Goal: Communication & Community: Connect with others

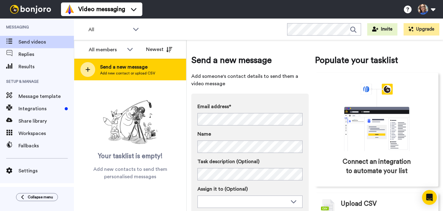
click at [114, 70] on span "Send a new message" at bounding box center [127, 66] width 55 height 7
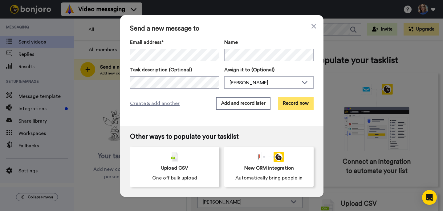
click at [301, 103] on button "Record now" at bounding box center [296, 103] width 36 height 12
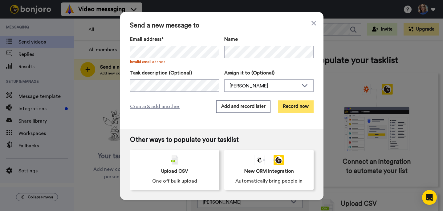
click at [301, 105] on button "Record now" at bounding box center [296, 106] width 36 height 12
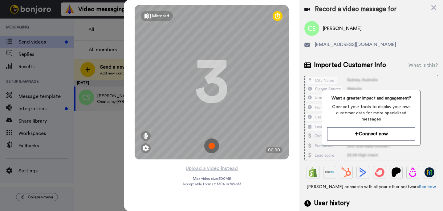
click at [212, 146] on img at bounding box center [211, 145] width 15 height 15
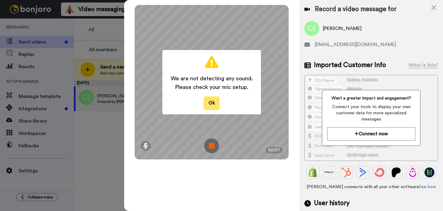
click at [213, 105] on button "Ok" at bounding box center [212, 102] width 16 height 13
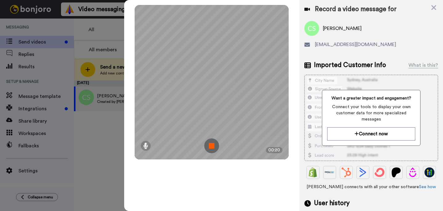
click at [212, 143] on img at bounding box center [211, 145] width 15 height 15
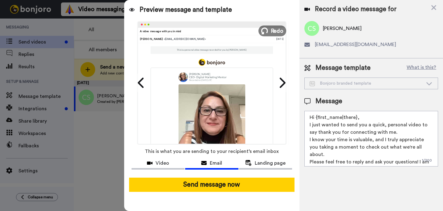
click at [275, 27] on span "Redo" at bounding box center [277, 31] width 13 height 8
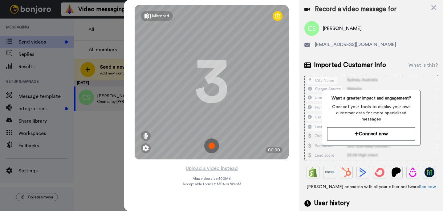
click at [211, 146] on img at bounding box center [211, 145] width 15 height 15
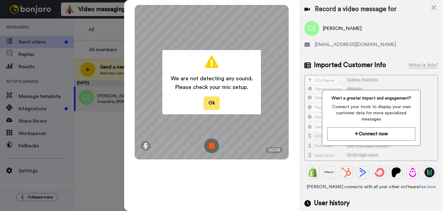
click at [212, 103] on button "Ok" at bounding box center [212, 102] width 16 height 13
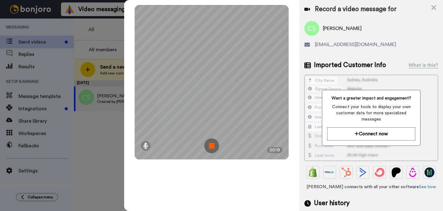
click at [213, 143] on img at bounding box center [211, 145] width 15 height 15
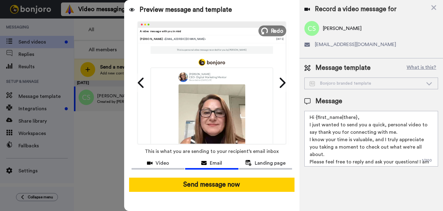
click at [274, 32] on span "Redo" at bounding box center [277, 31] width 13 height 8
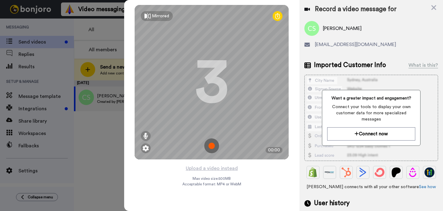
click at [211, 142] on img at bounding box center [211, 145] width 15 height 15
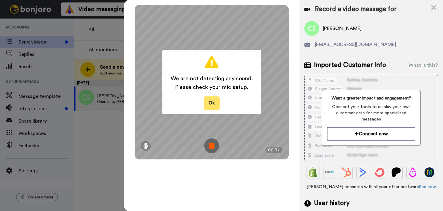
click at [215, 104] on button "Ok" at bounding box center [212, 102] width 16 height 13
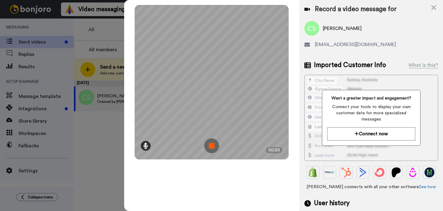
click at [144, 146] on icon at bounding box center [145, 145] width 5 height 6
click at [146, 124] on icon at bounding box center [146, 122] width 4 height 5
click at [146, 124] on div at bounding box center [145, 124] width 3 height 2
click at [205, 168] on div "Mirrored Redo 3 00:25" at bounding box center [211, 105] width 175 height 211
click at [212, 143] on img at bounding box center [211, 145] width 15 height 15
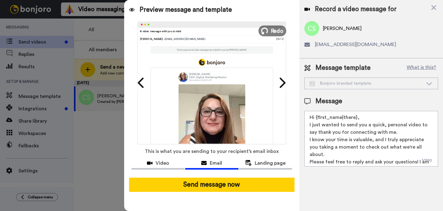
click at [274, 34] on span "Redo" at bounding box center [277, 31] width 13 height 8
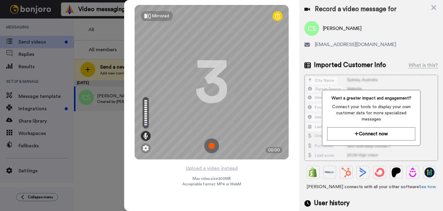
click at [215, 146] on img at bounding box center [211, 145] width 15 height 15
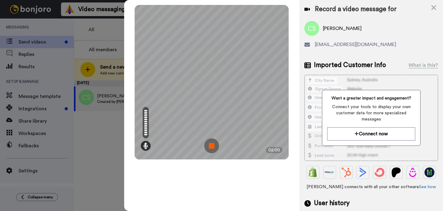
click at [214, 145] on img at bounding box center [211, 145] width 15 height 15
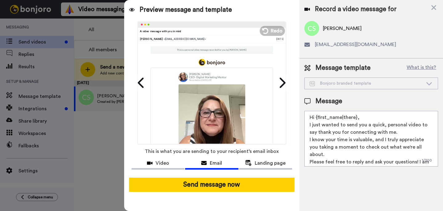
click at [358, 119] on textarea "Hi {first_name|there}, I just wanted to send you a quick, personal video to say…" at bounding box center [372, 138] width 134 height 55
click at [400, 133] on textarea "Hi Carmela, I just wanted to send you a quick, personal video to say thank you …" at bounding box center [372, 138] width 134 height 55
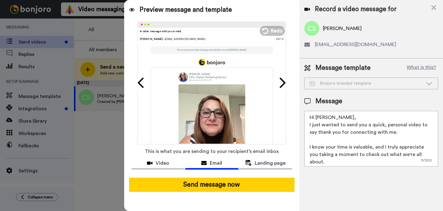
scroll to position [24, 0]
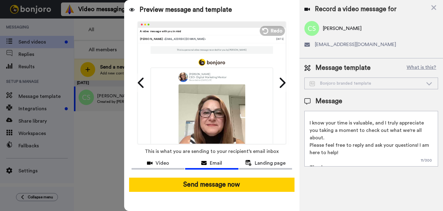
click at [329, 160] on textarea "Hi Carmela, I just wanted to send you a quick, personal video to say thank you …" at bounding box center [372, 138] width 134 height 55
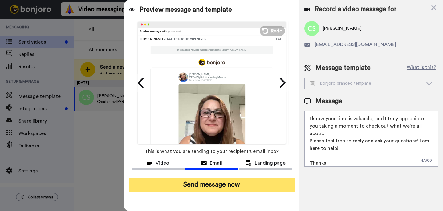
type textarea "Hi Carmela, I just wanted to send you a quick, personal video to say thank you …"
click at [231, 187] on button "Send message now" at bounding box center [212, 184] width 166 height 14
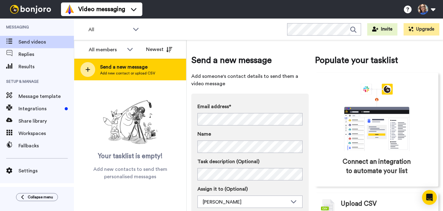
click at [118, 72] on span "Add new contact or upload CSV" at bounding box center [127, 73] width 55 height 5
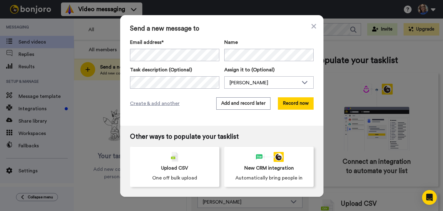
click at [98, 200] on div "Send a new message to Email address* No search result for ‘ khamranmzeemwlulu@g…" at bounding box center [221, 105] width 443 height 211
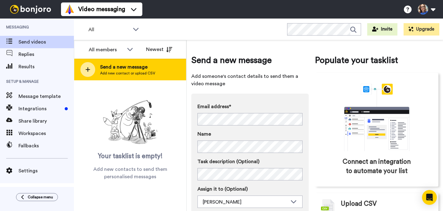
click at [123, 71] on span "Add new contact or upload CSV" at bounding box center [127, 73] width 55 height 5
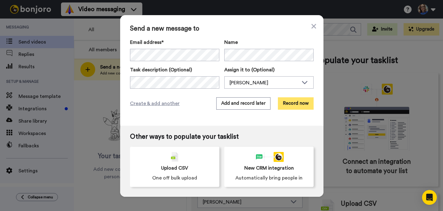
click at [298, 102] on button "Record now" at bounding box center [296, 103] width 36 height 12
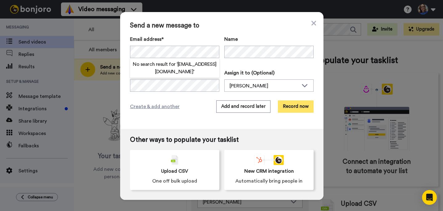
click at [297, 105] on button "Record now" at bounding box center [296, 106] width 36 height 12
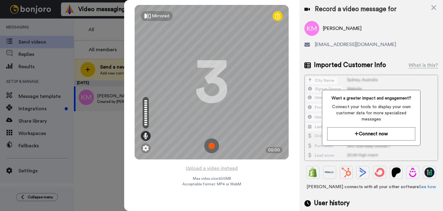
click at [216, 144] on img at bounding box center [211, 145] width 15 height 15
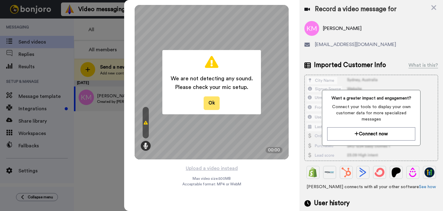
click at [215, 103] on button "Ok" at bounding box center [212, 102] width 16 height 13
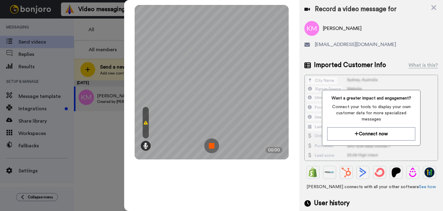
click at [146, 126] on div at bounding box center [146, 122] width 6 height 31
click at [148, 142] on icon at bounding box center [145, 145] width 5 height 6
click at [147, 145] on icon at bounding box center [145, 145] width 5 height 6
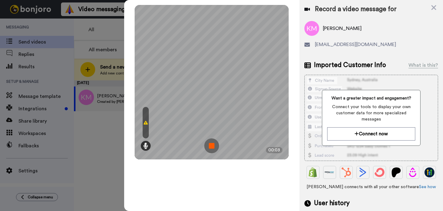
click at [147, 129] on div at bounding box center [146, 122] width 6 height 31
click at [147, 126] on div at bounding box center [146, 122] width 6 height 31
click at [147, 125] on div at bounding box center [146, 122] width 6 height 31
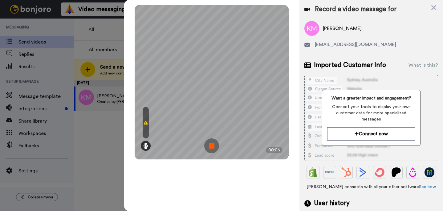
click at [147, 125] on div at bounding box center [146, 122] width 6 height 31
click at [146, 122] on icon at bounding box center [146, 122] width 4 height 5
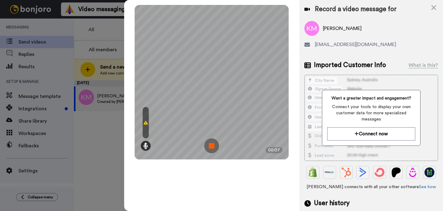
click at [146, 122] on icon at bounding box center [146, 122] width 4 height 5
click at [146, 145] on icon at bounding box center [145, 145] width 5 height 6
click at [0, 0] on icon at bounding box center [0, 0] width 0 height 0
click at [146, 145] on icon at bounding box center [145, 145] width 5 height 6
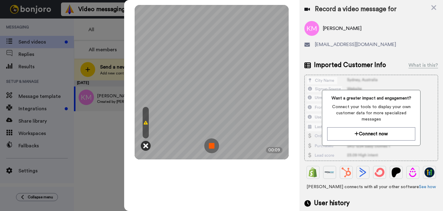
click at [146, 145] on icon at bounding box center [145, 145] width 5 height 6
click at [145, 124] on icon at bounding box center [146, 122] width 4 height 5
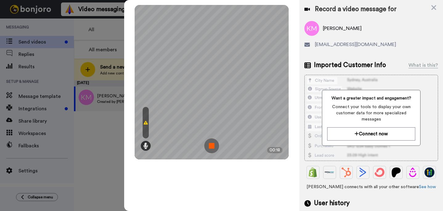
click at [145, 124] on icon at bounding box center [146, 122] width 4 height 5
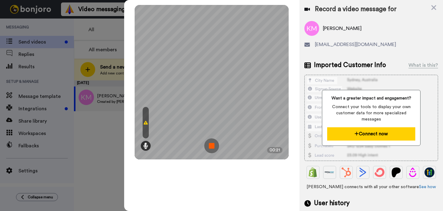
click at [369, 137] on button "Connect now" at bounding box center [371, 133] width 88 height 13
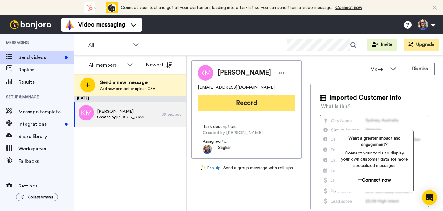
click at [260, 106] on button "Record" at bounding box center [246, 103] width 97 height 16
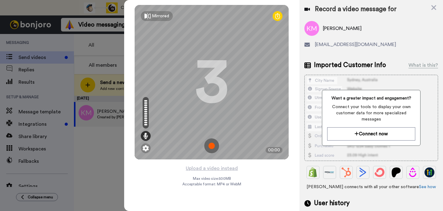
click at [214, 148] on img at bounding box center [211, 145] width 15 height 15
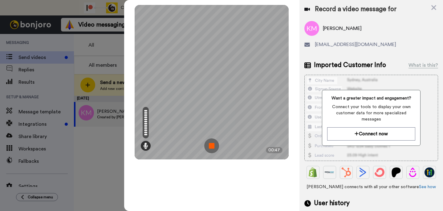
click at [214, 148] on img at bounding box center [211, 145] width 15 height 15
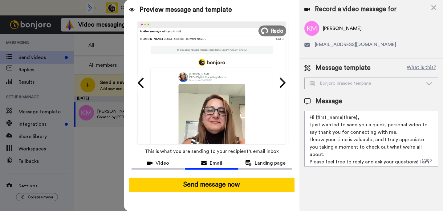
click at [279, 34] on span "Redo" at bounding box center [277, 31] width 13 height 8
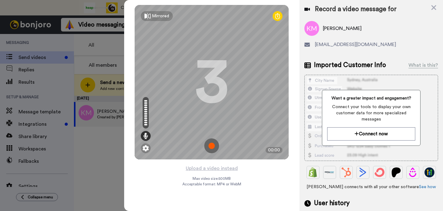
click at [211, 145] on img at bounding box center [211, 145] width 15 height 15
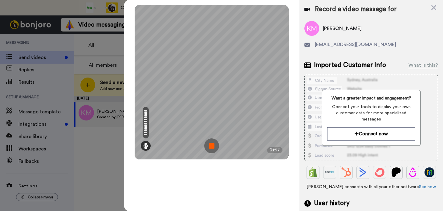
click at [209, 153] on img at bounding box center [211, 145] width 15 height 15
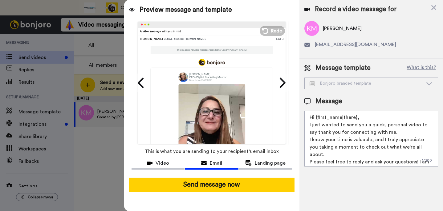
click at [362, 117] on textarea "Hi {first_name|there}, I just wanted to send you a quick, personal video to say…" at bounding box center [372, 138] width 134 height 55
click at [392, 131] on textarea "Hi {first_name|there}, I just wanted to send you a quick, personal video to say…" at bounding box center [372, 138] width 134 height 55
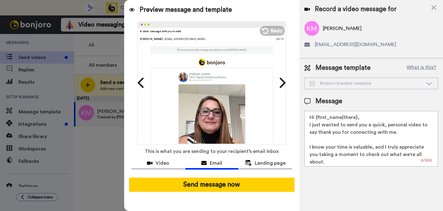
click at [428, 154] on textarea "Hi {first_name|there}, I just wanted to send you a quick, personal video to say…" at bounding box center [372, 138] width 134 height 55
click at [359, 118] on textarea "Hi {first_name|there}, I just wanted to send you a quick, personal video to say…" at bounding box center [372, 138] width 134 height 55
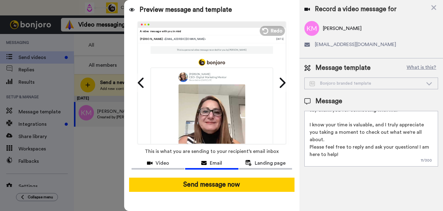
scroll to position [31, 0]
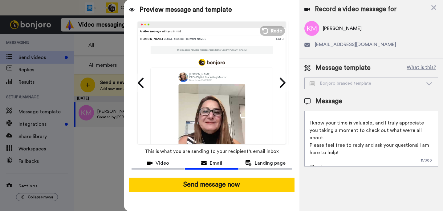
click at [336, 161] on textarea "Hi Kamrani, I just wanted to send you a quick, personal video to say thank you …" at bounding box center [372, 138] width 134 height 55
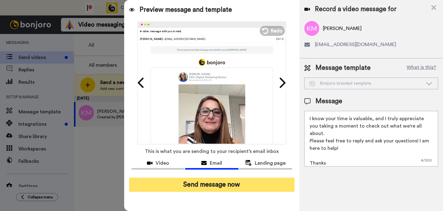
type textarea "Hi Kamrani, I just wanted to send you a quick, personal video to say thank you …"
click at [203, 183] on button "Send message now" at bounding box center [212, 184] width 166 height 14
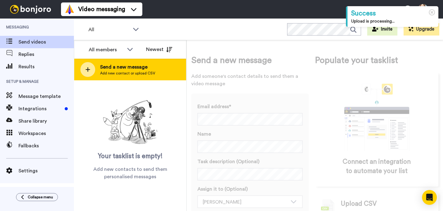
click at [108, 78] on div "Send a new message Add new contact or upload CSV" at bounding box center [130, 70] width 112 height 22
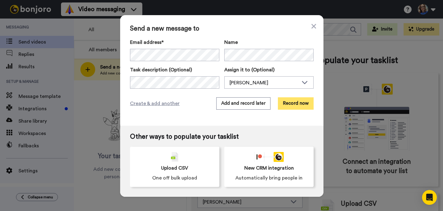
click at [305, 101] on button "Record now" at bounding box center [296, 103] width 36 height 12
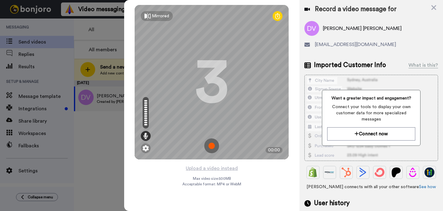
click at [215, 142] on img at bounding box center [211, 145] width 15 height 15
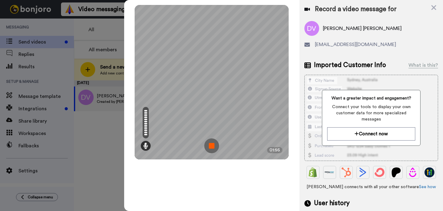
click at [213, 143] on img at bounding box center [211, 145] width 15 height 15
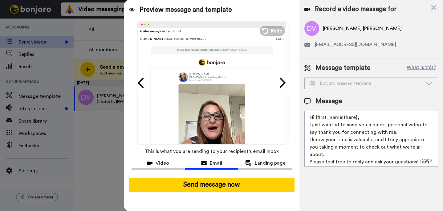
click at [361, 117] on textarea "Hi {first_name|there}, I just wanted to send you a quick, personal video to say…" at bounding box center [372, 138] width 134 height 55
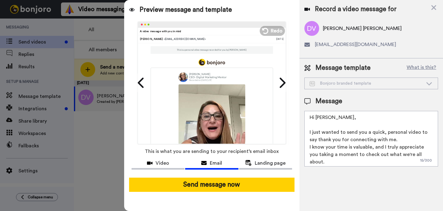
click at [396, 142] on textarea "Hi [PERSON_NAME], I just wanted to send you a quick, personal video to say than…" at bounding box center [372, 138] width 134 height 55
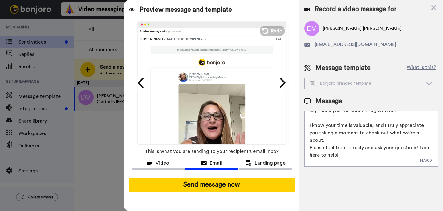
scroll to position [31, 0]
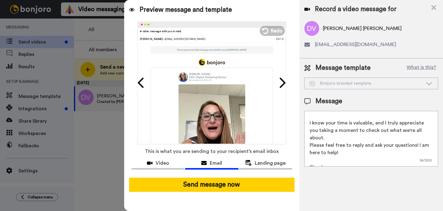
click at [428, 129] on textarea "Hi [PERSON_NAME], I just wanted to send you a quick, personal video to say than…" at bounding box center [372, 138] width 134 height 55
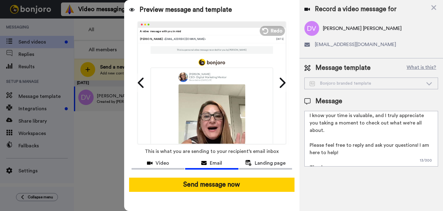
click at [331, 159] on textarea "Hi [PERSON_NAME], I just wanted to send you a quick, personal video to say than…" at bounding box center [372, 138] width 134 height 55
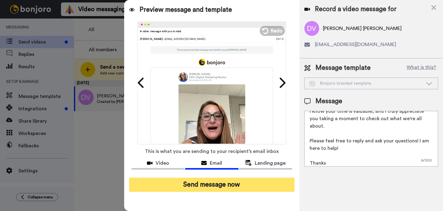
type textarea "Hi [PERSON_NAME], I just wanted to send you a quick, personal video to say than…"
click at [220, 180] on button "Send message now" at bounding box center [212, 184] width 166 height 14
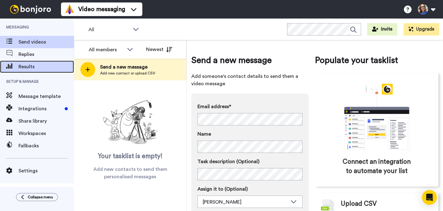
click at [21, 67] on span "Results" at bounding box center [45, 66] width 55 height 7
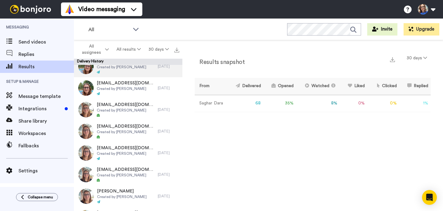
scroll to position [75, 0]
